Goal: Task Accomplishment & Management: Manage account settings

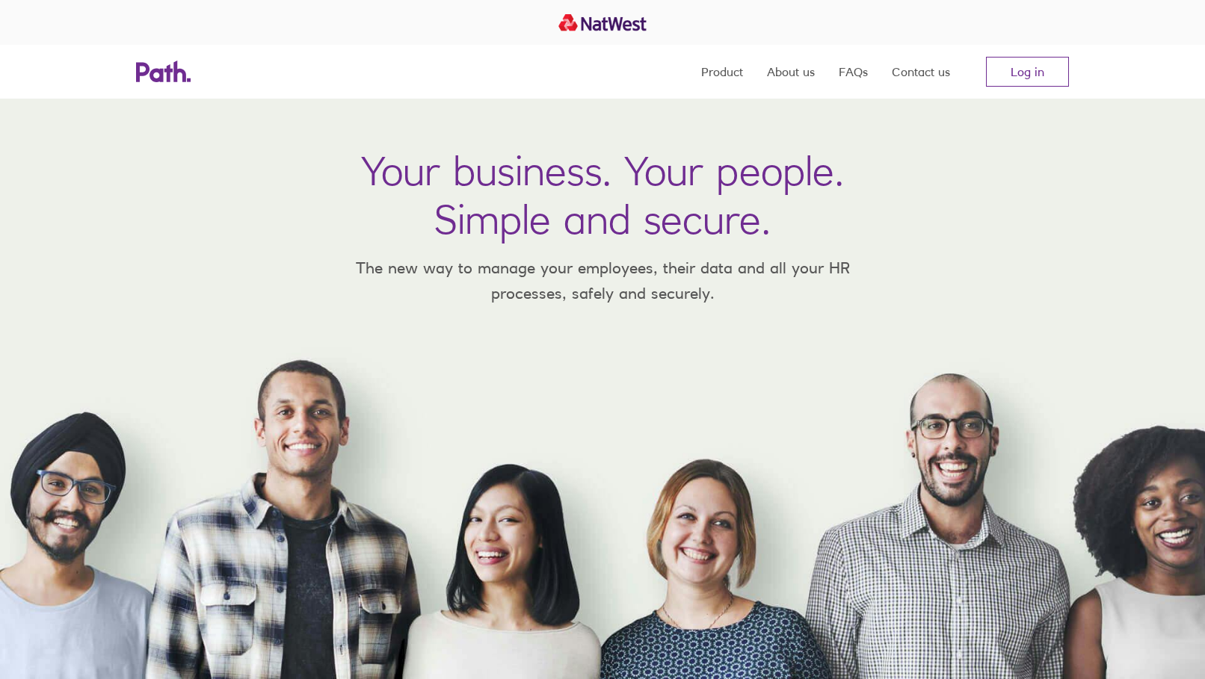
drag, startPoint x: 1009, startPoint y: 70, endPoint x: 971, endPoint y: 71, distance: 38.1
click at [1009, 69] on link "Log in" at bounding box center [1027, 72] width 83 height 30
click at [1045, 75] on link "Log in" at bounding box center [1027, 72] width 83 height 30
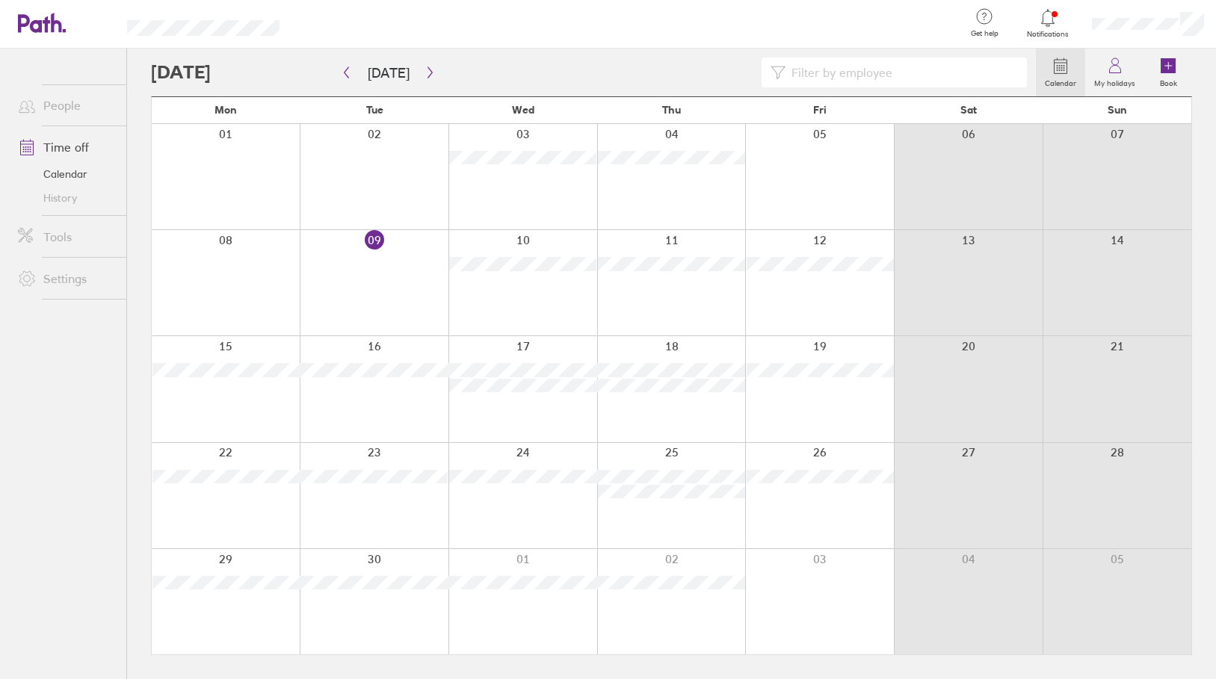
click at [808, 288] on div at bounding box center [819, 282] width 149 height 105
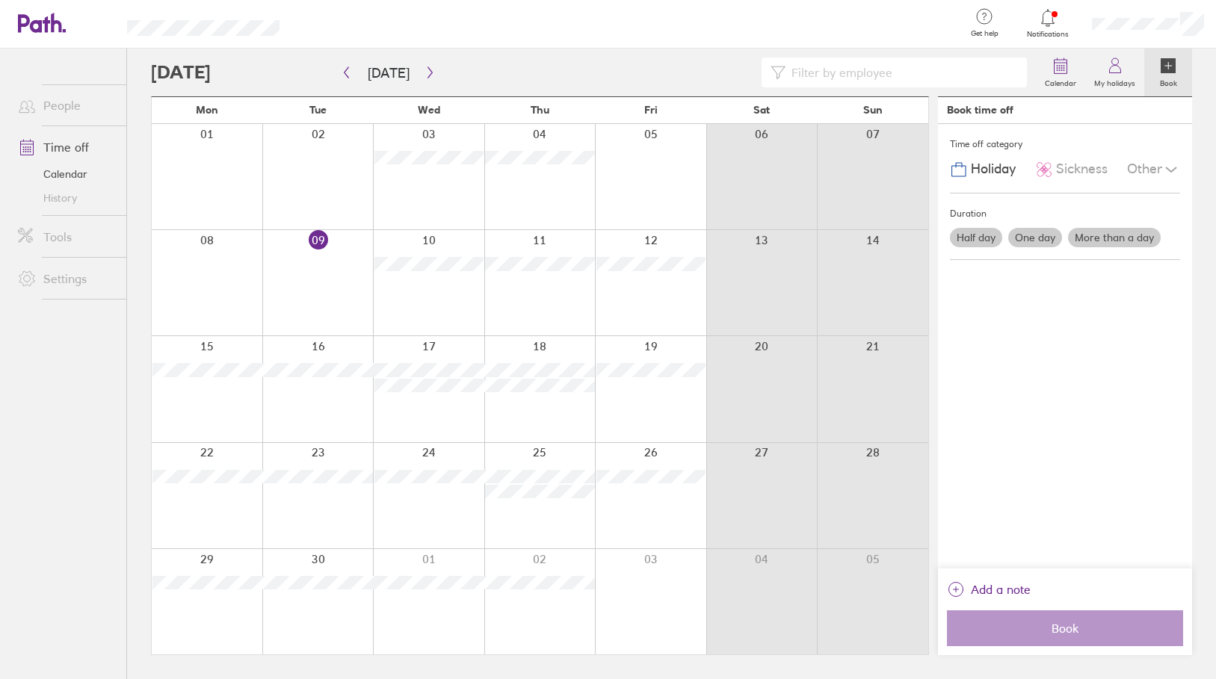
click at [642, 289] on div at bounding box center [650, 282] width 111 height 105
click at [534, 286] on div at bounding box center [539, 282] width 111 height 105
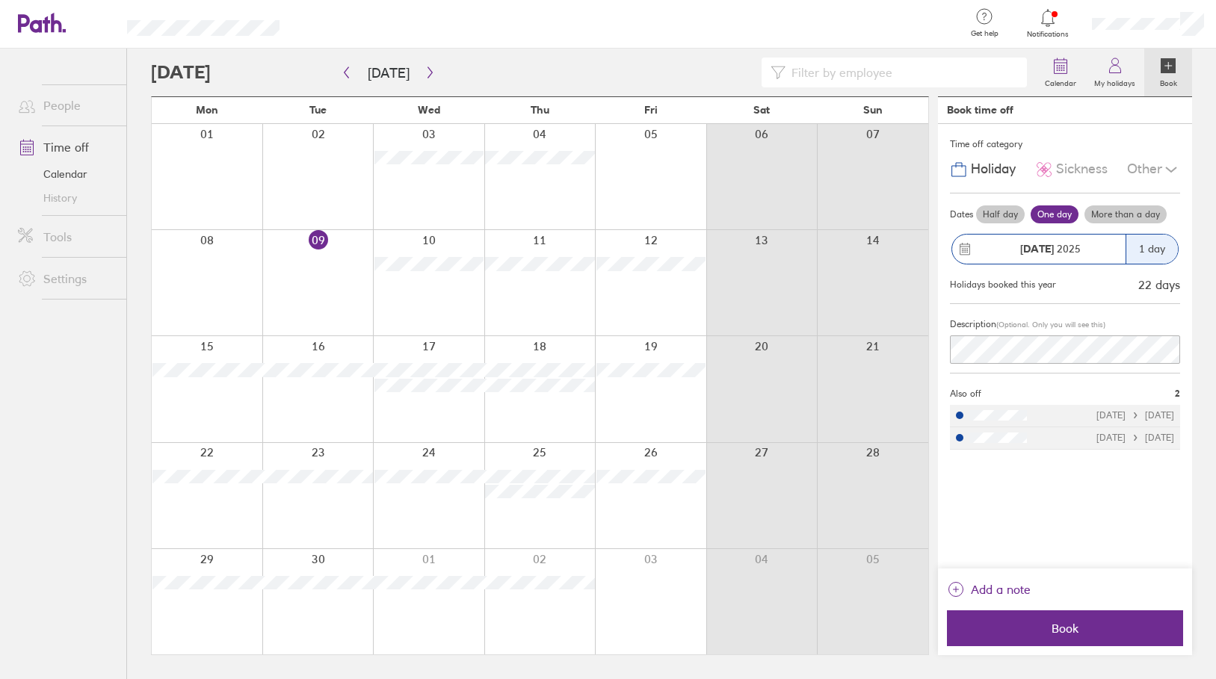
click at [646, 232] on div at bounding box center [650, 282] width 111 height 105
click at [530, 292] on div at bounding box center [539, 282] width 111 height 105
click at [658, 292] on div at bounding box center [650, 282] width 111 height 105
click at [530, 296] on div at bounding box center [539, 282] width 111 height 105
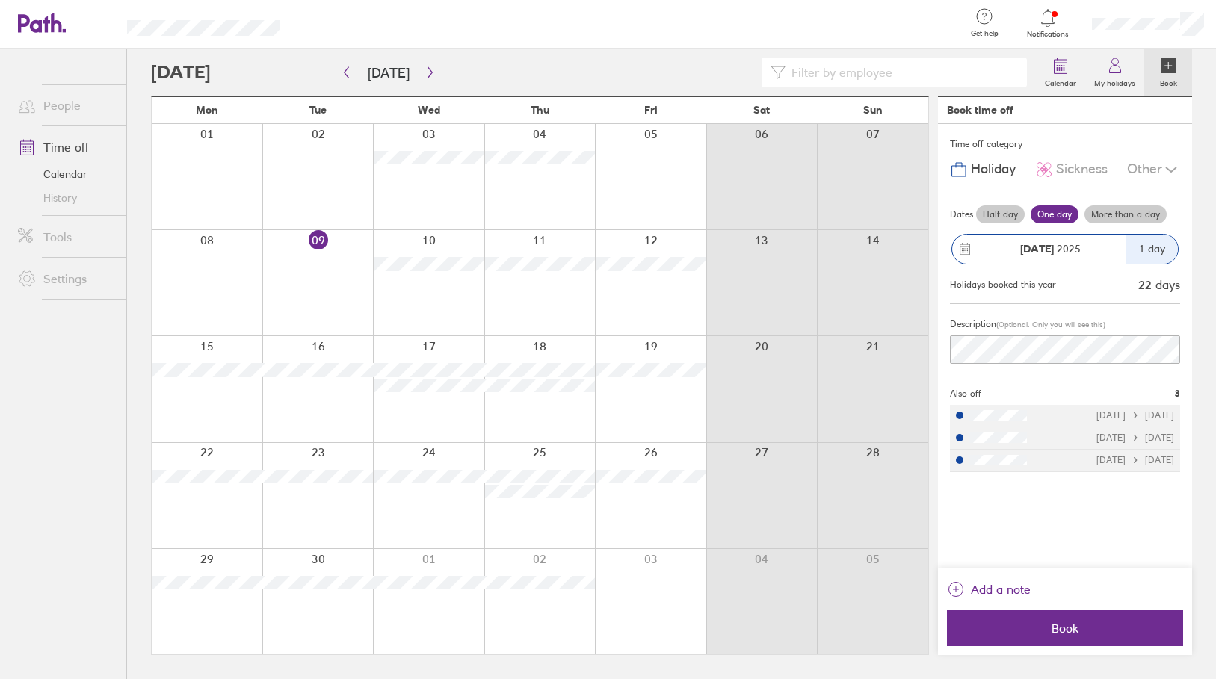
click at [652, 292] on div at bounding box center [650, 282] width 111 height 105
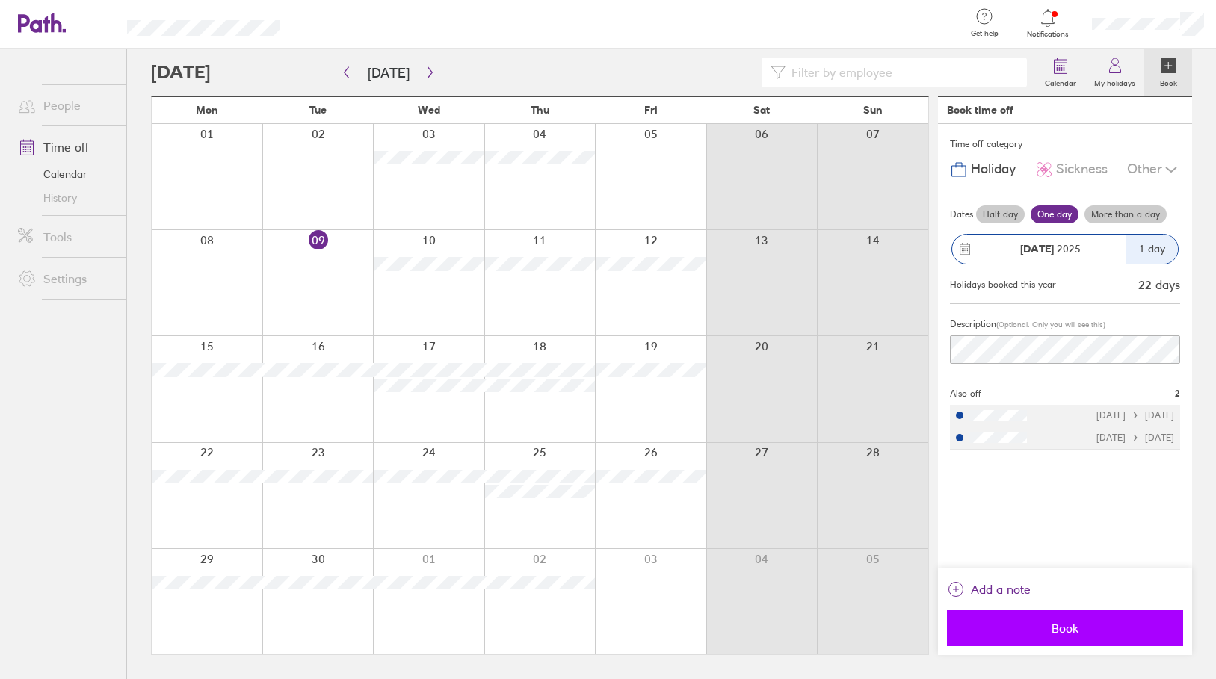
click at [1035, 625] on span "Book" at bounding box center [1064, 628] width 215 height 13
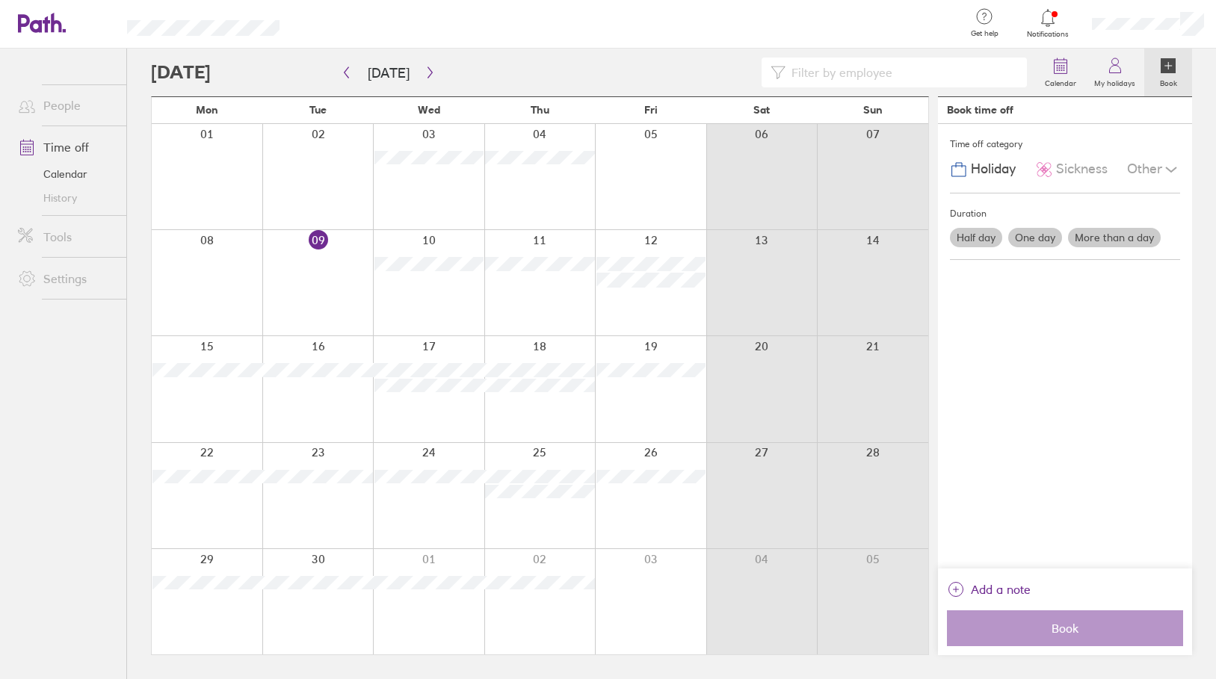
click at [1045, 20] on icon at bounding box center [1048, 18] width 18 height 18
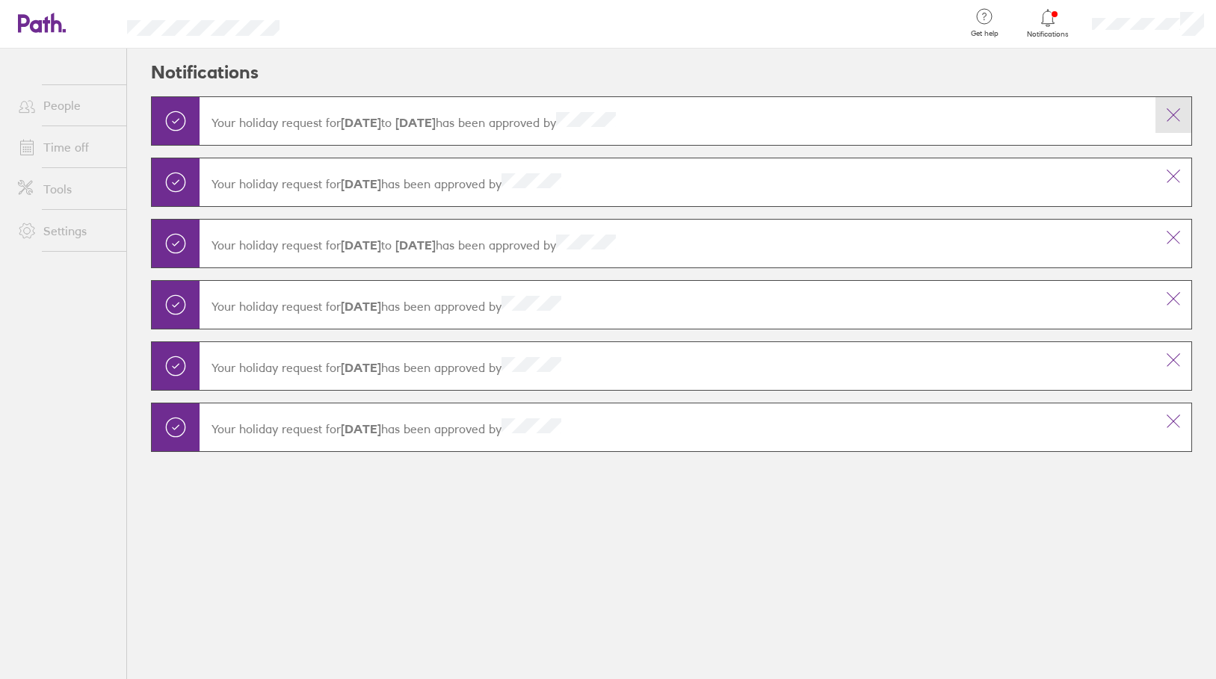
click at [1176, 112] on icon at bounding box center [1173, 115] width 13 height 13
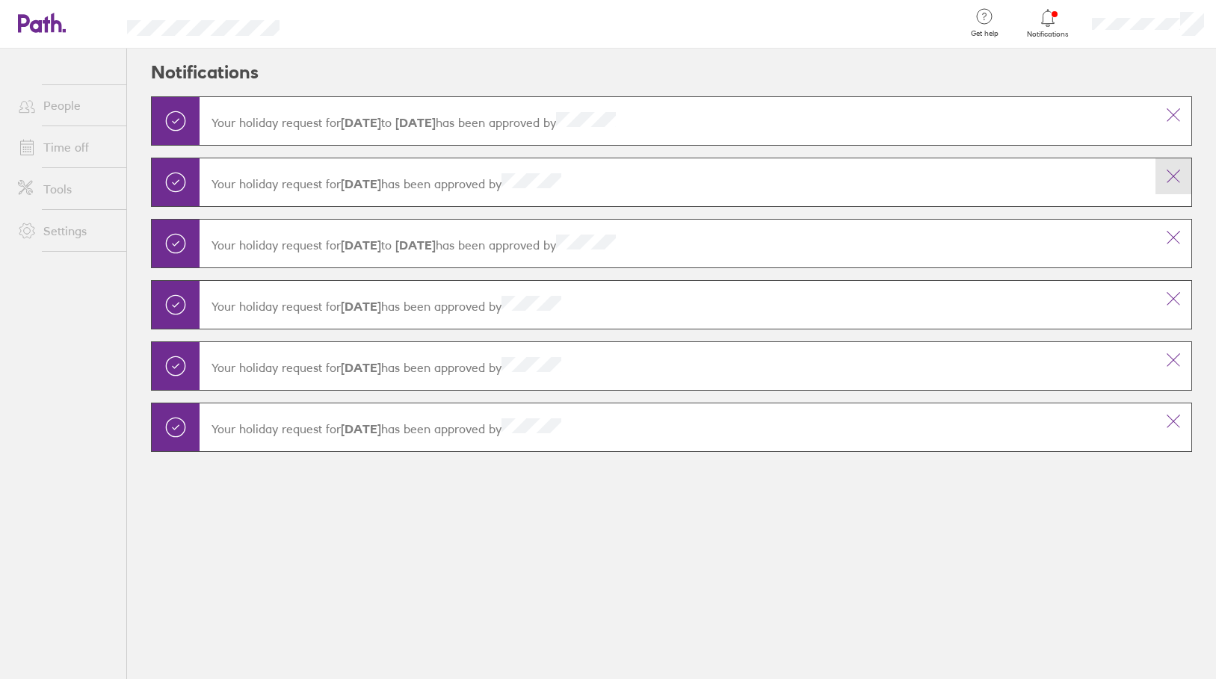
click at [1177, 181] on icon at bounding box center [1173, 176] width 18 height 18
click at [1179, 126] on button at bounding box center [1173, 115] width 36 height 36
click at [1181, 228] on button at bounding box center [1173, 238] width 36 height 36
click at [1178, 315] on button at bounding box center [1173, 299] width 36 height 36
click at [1173, 362] on icon at bounding box center [1173, 360] width 18 height 18
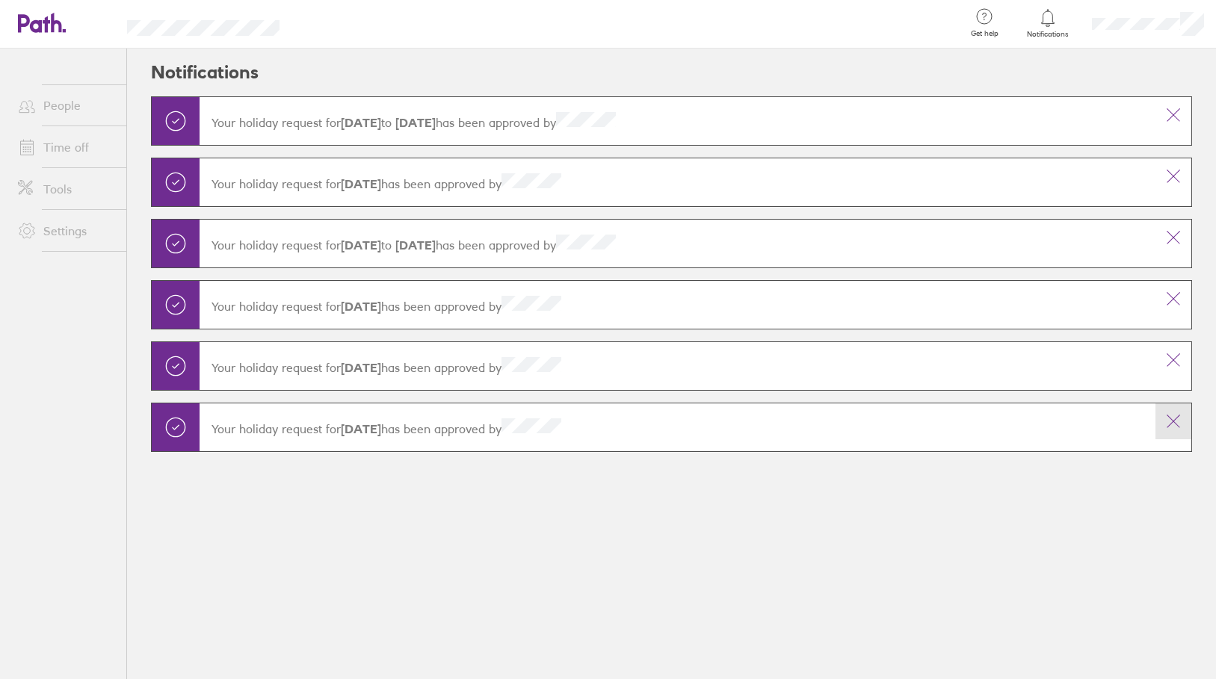
click at [1174, 421] on icon at bounding box center [1173, 421] width 18 height 18
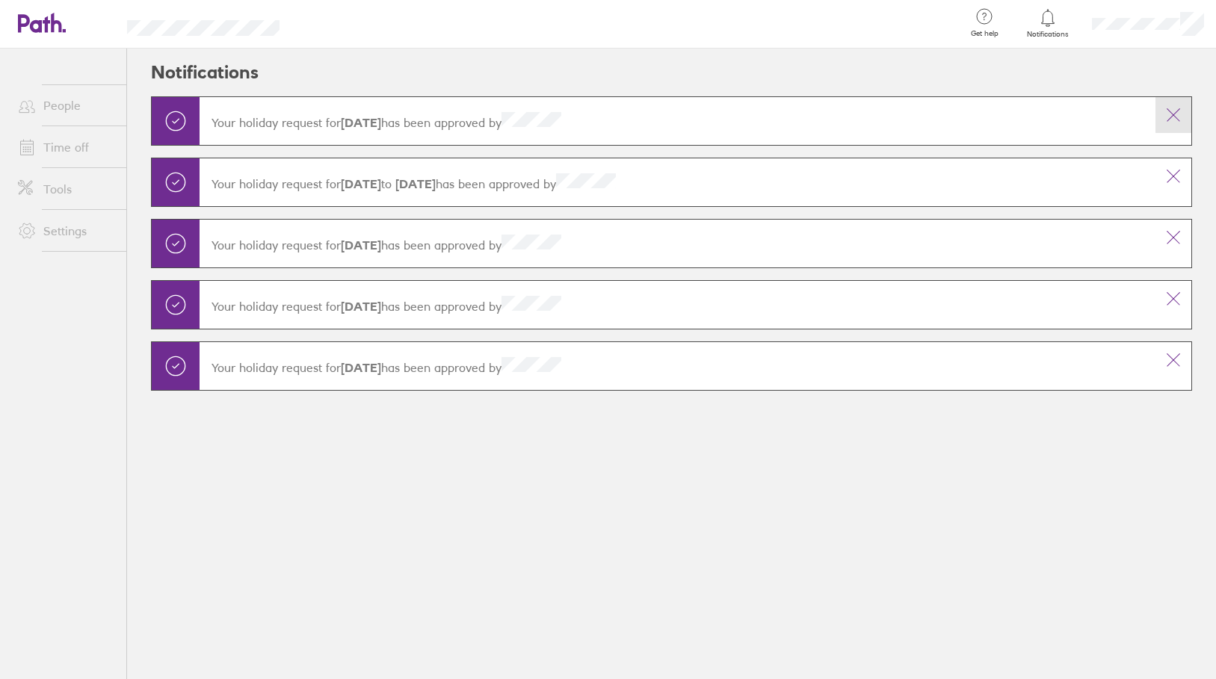
click at [1163, 118] on button at bounding box center [1173, 115] width 36 height 36
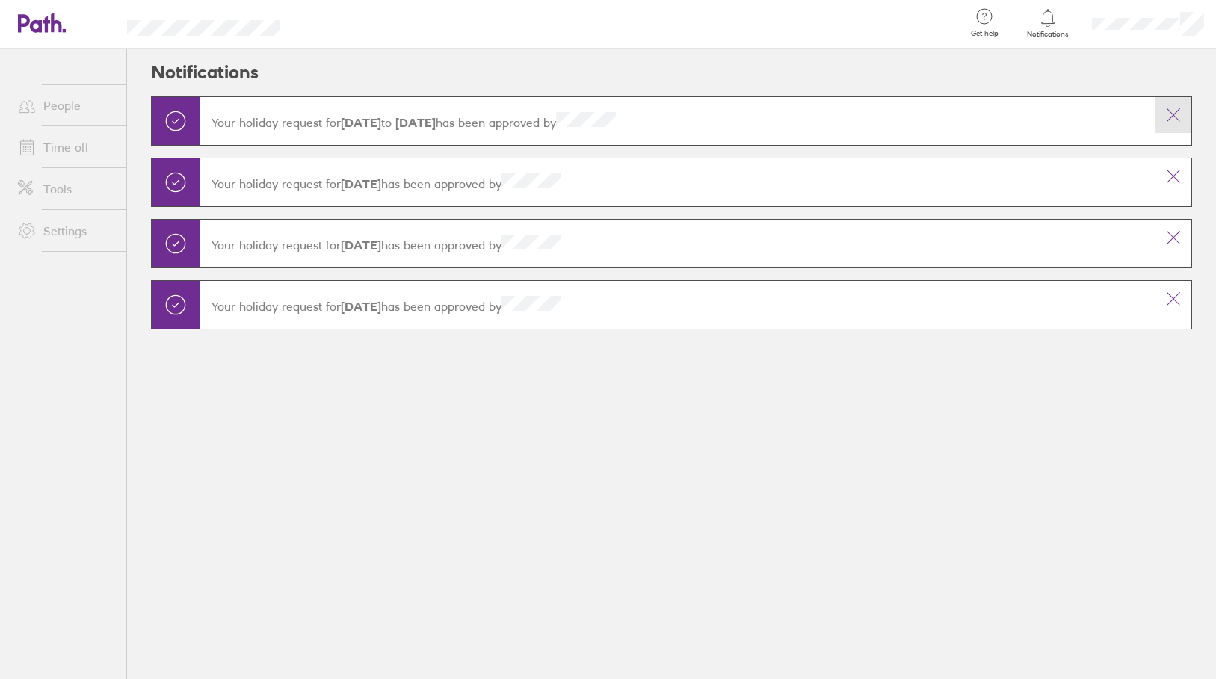
click at [1166, 118] on icon at bounding box center [1173, 115] width 18 height 18
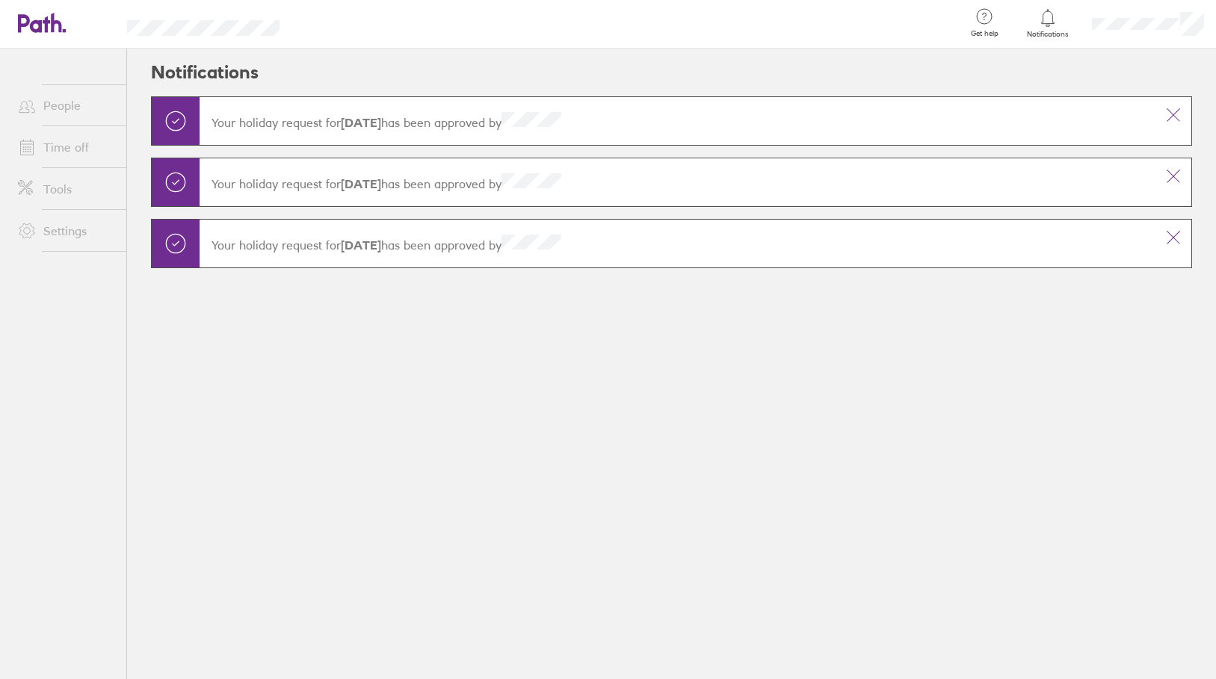
click at [1166, 117] on icon at bounding box center [1173, 115] width 18 height 18
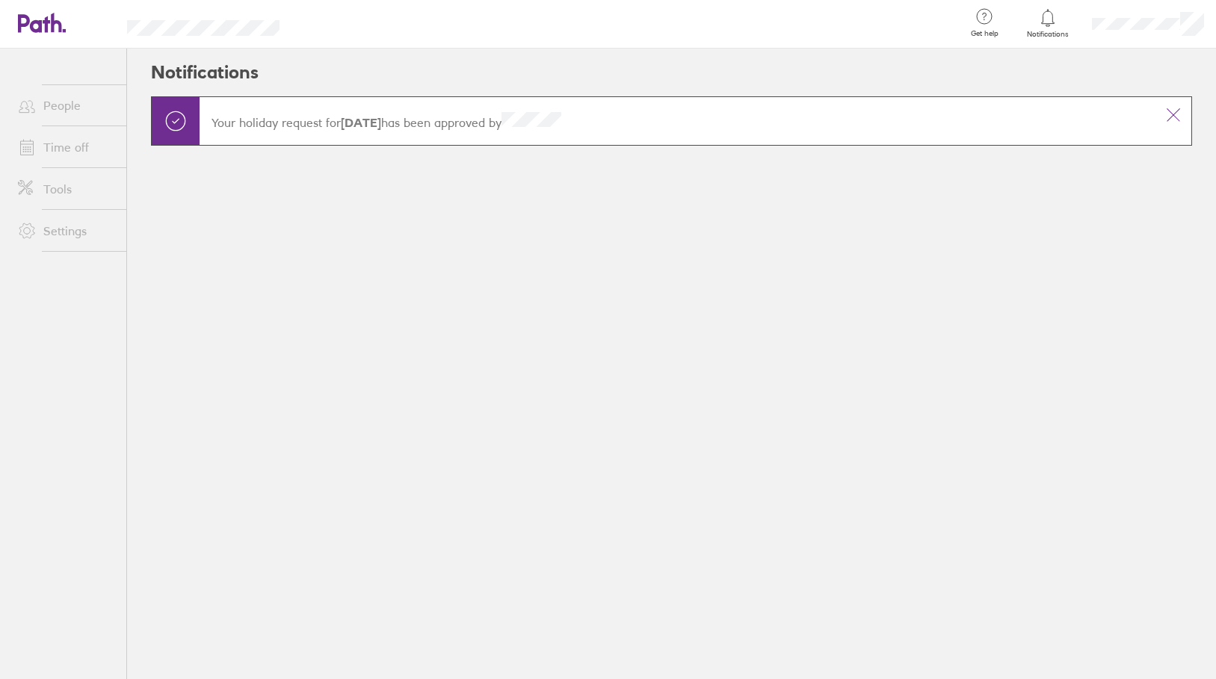
click at [1166, 117] on icon at bounding box center [1173, 115] width 18 height 18
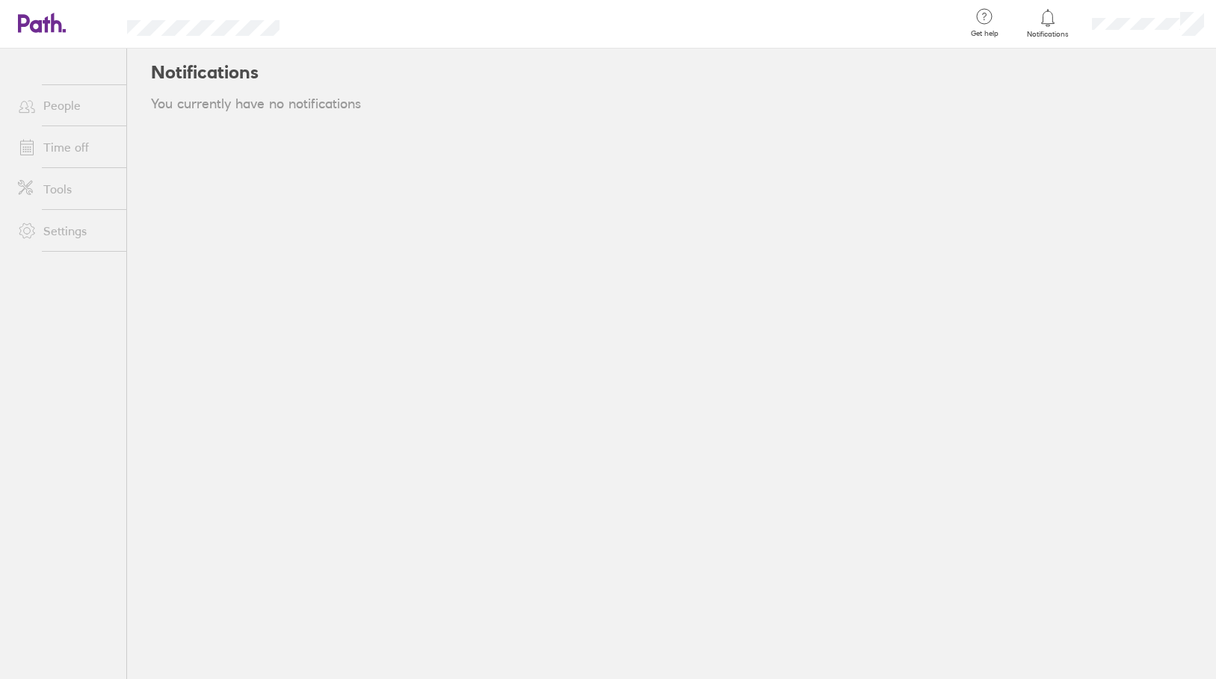
click at [58, 149] on link "Time off" at bounding box center [66, 147] width 120 height 30
